Goal: Task Accomplishment & Management: Complete application form

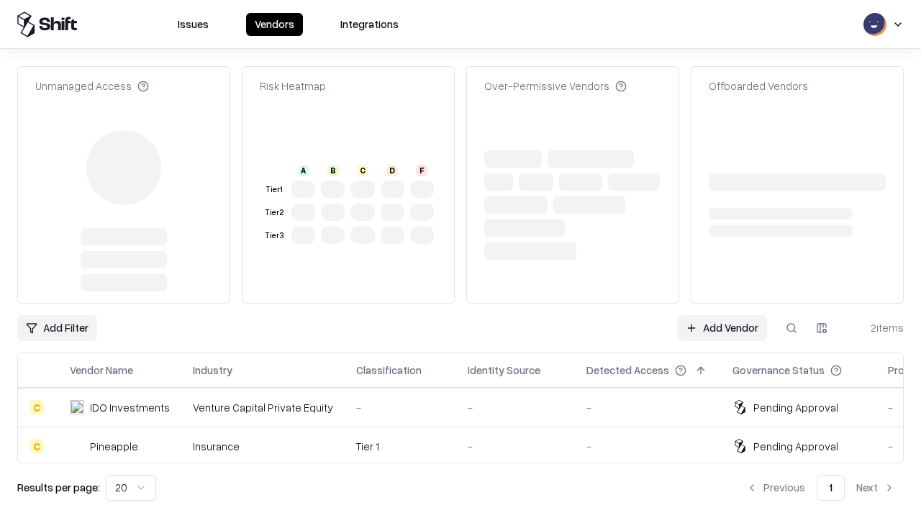
click at [722, 315] on link "Add Vendor" at bounding box center [722, 328] width 90 height 26
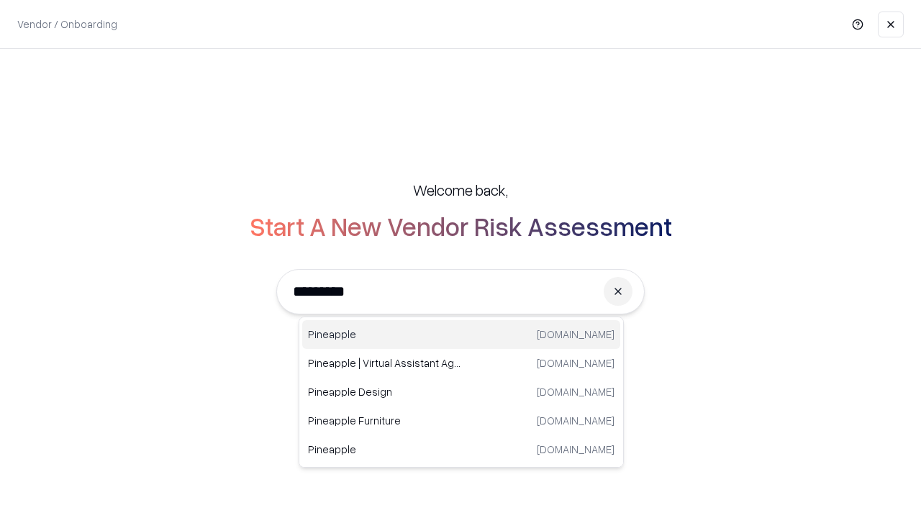
click at [461, 335] on div "Pineapple [DOMAIN_NAME]" at bounding box center [461, 334] width 318 height 29
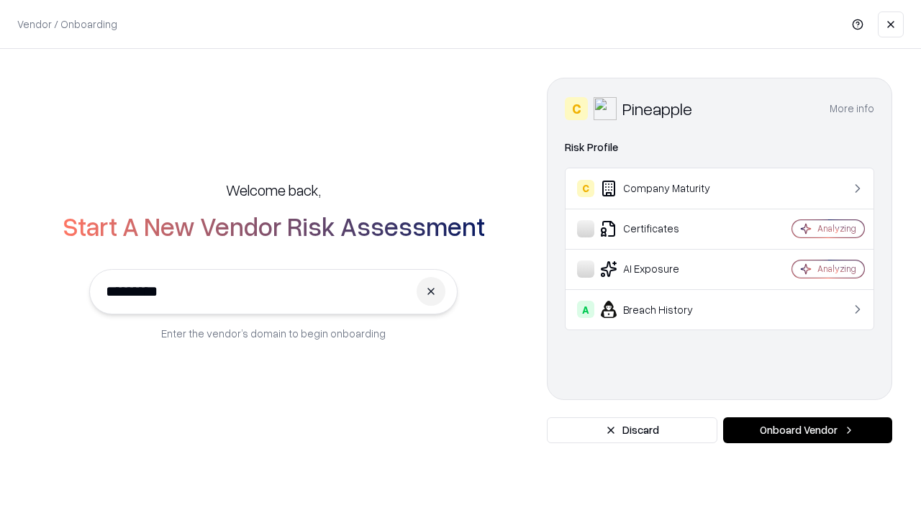
type input "*********"
click at [807, 430] on button "Onboard Vendor" at bounding box center [807, 430] width 169 height 26
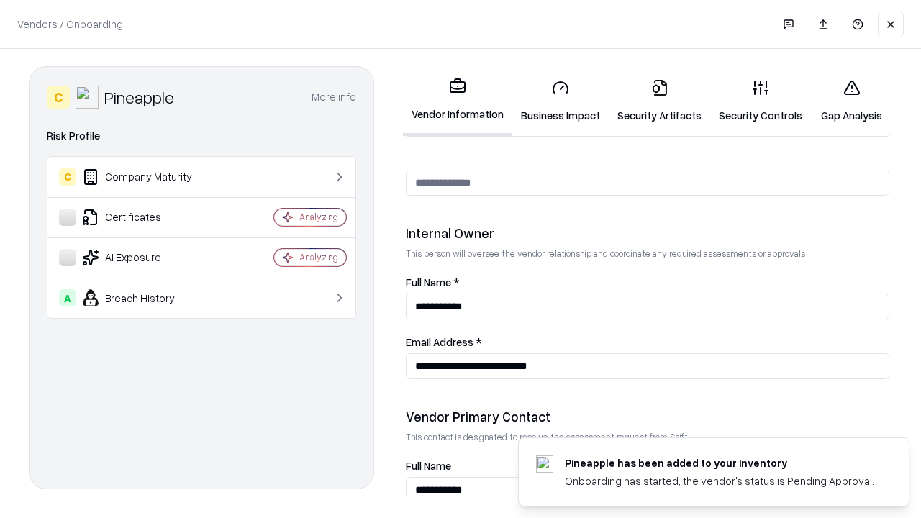
scroll to position [745, 0]
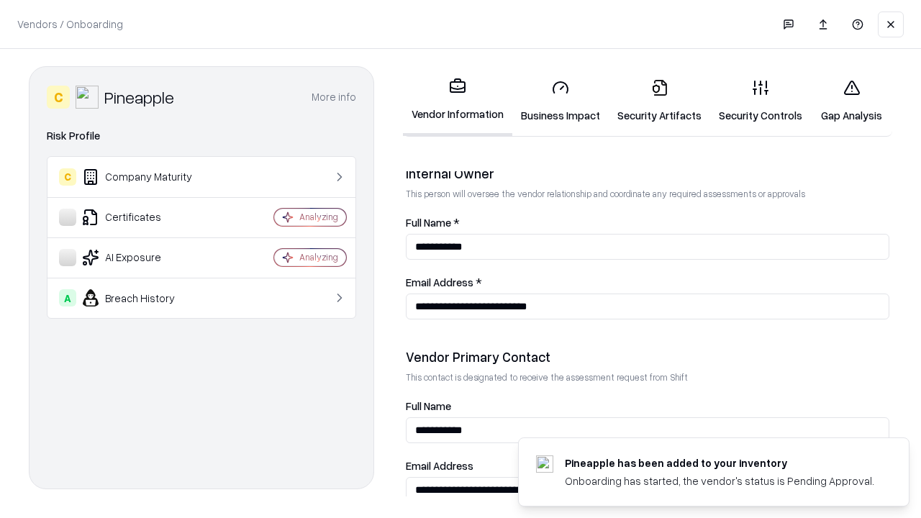
click at [560, 101] on link "Business Impact" at bounding box center [560, 101] width 96 height 67
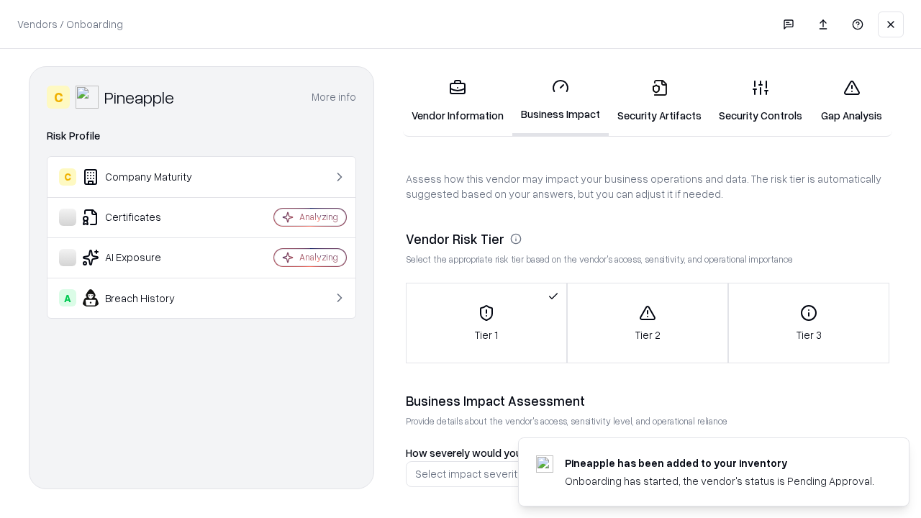
click at [659, 101] on link "Security Artifacts" at bounding box center [659, 101] width 101 height 67
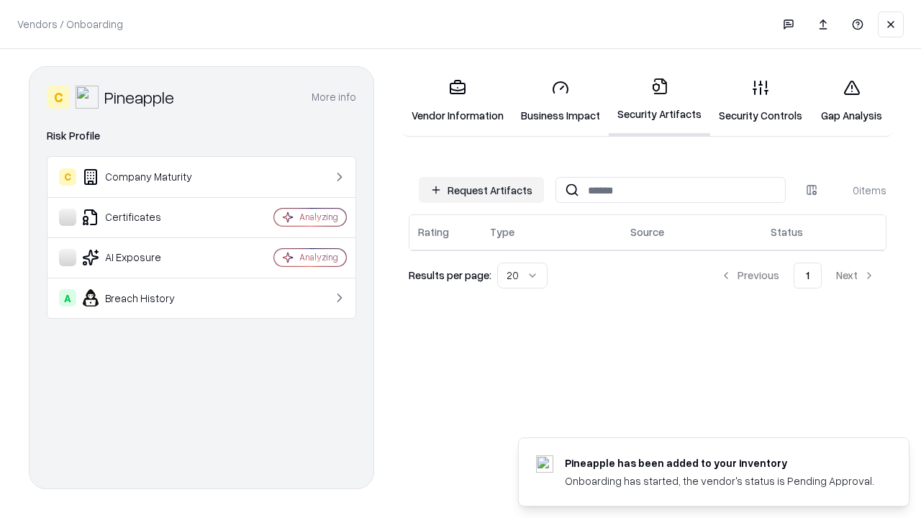
click at [481, 190] on button "Request Artifacts" at bounding box center [481, 190] width 125 height 26
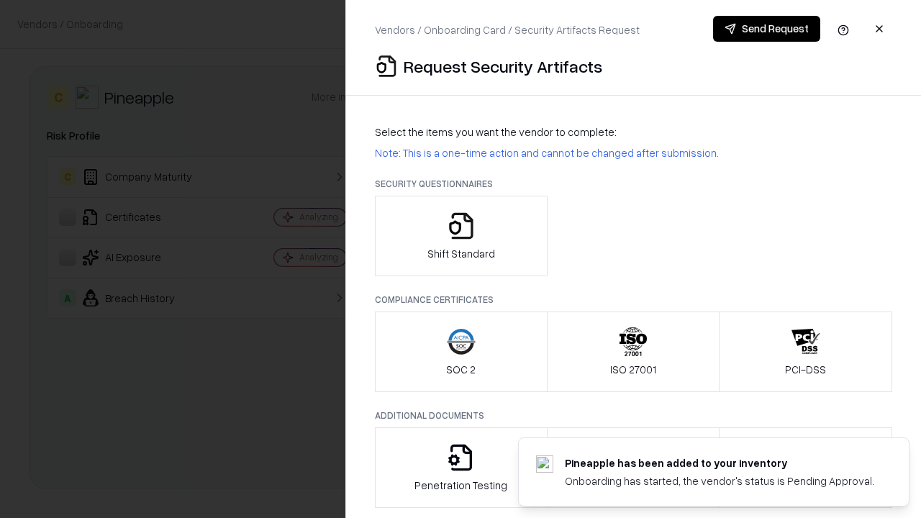
click at [460, 236] on icon "button" at bounding box center [461, 226] width 29 height 29
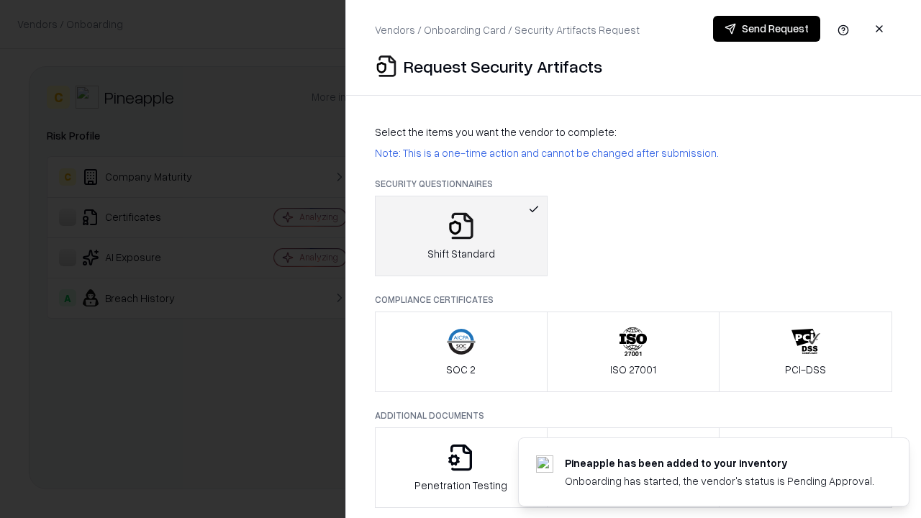
click at [766, 29] on button "Send Request" at bounding box center [766, 29] width 107 height 26
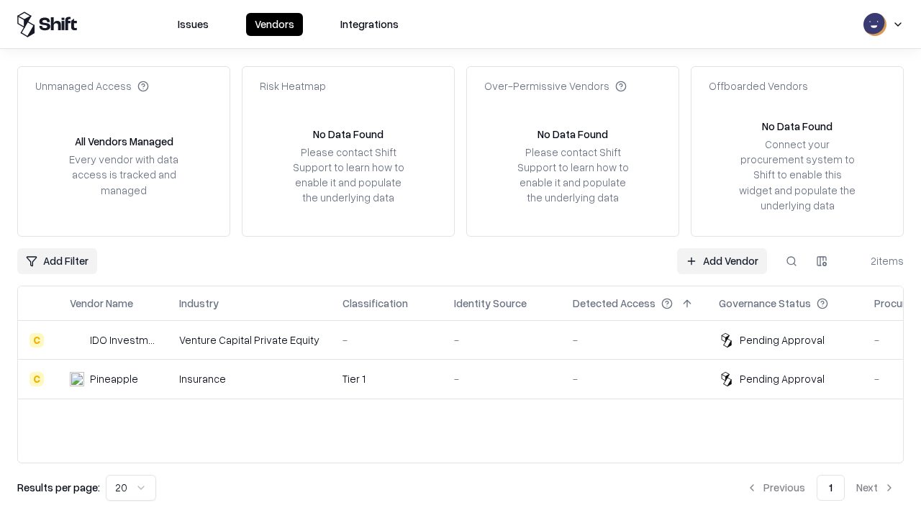
click at [722, 260] on link "Add Vendor" at bounding box center [722, 261] width 90 height 26
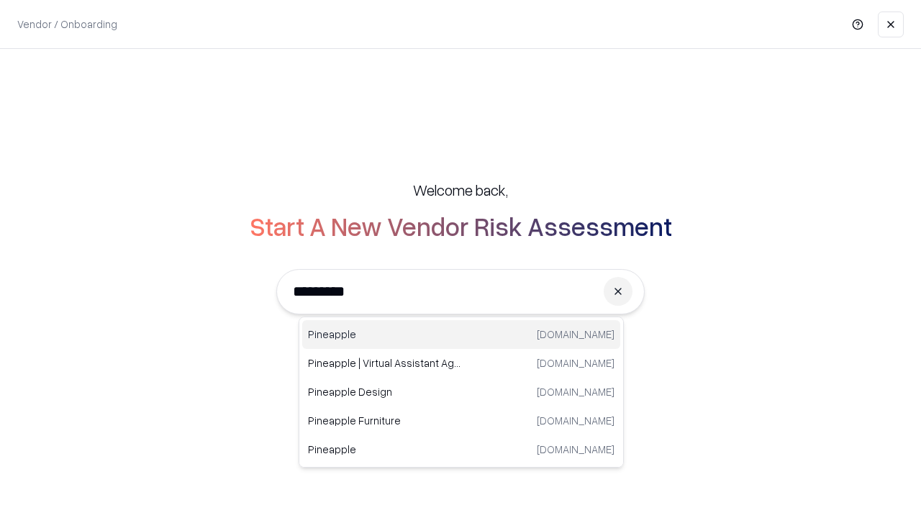
click at [461, 335] on div "Pineapple [DOMAIN_NAME]" at bounding box center [461, 334] width 318 height 29
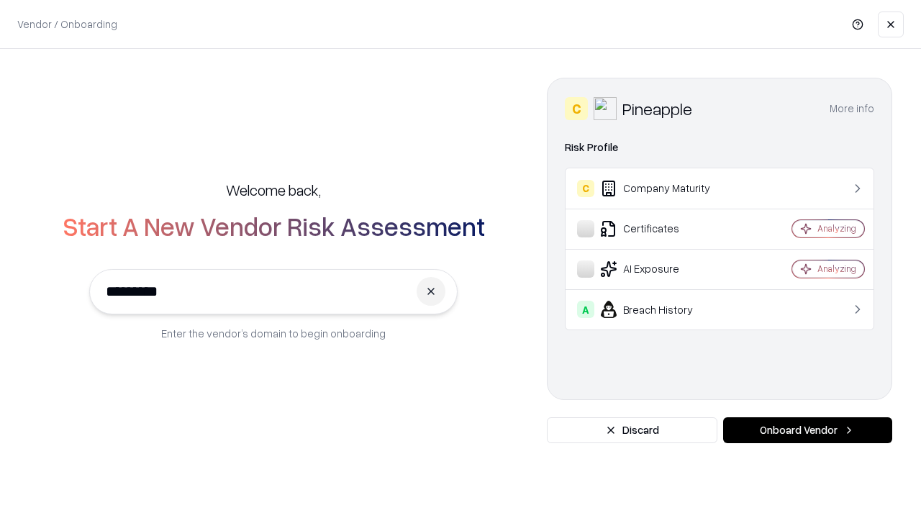
type input "*********"
click at [807, 430] on button "Onboard Vendor" at bounding box center [807, 430] width 169 height 26
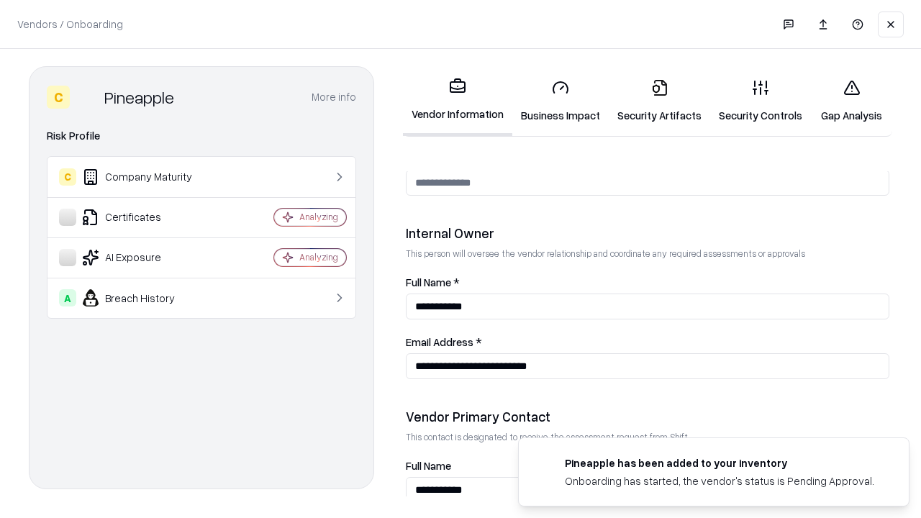
scroll to position [745, 0]
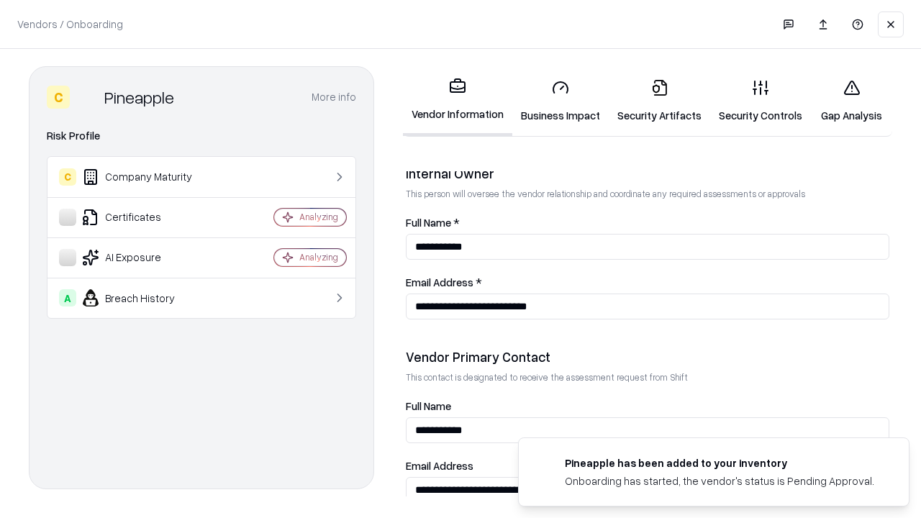
click at [851, 101] on link "Gap Analysis" at bounding box center [851, 101] width 81 height 67
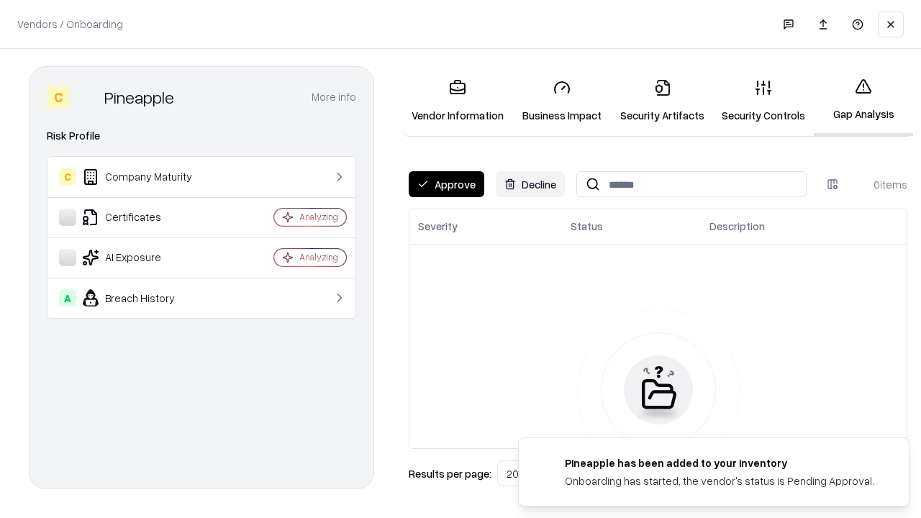
click at [446, 184] on button "Approve" at bounding box center [447, 184] width 76 height 26
